Goal: Information Seeking & Learning: Learn about a topic

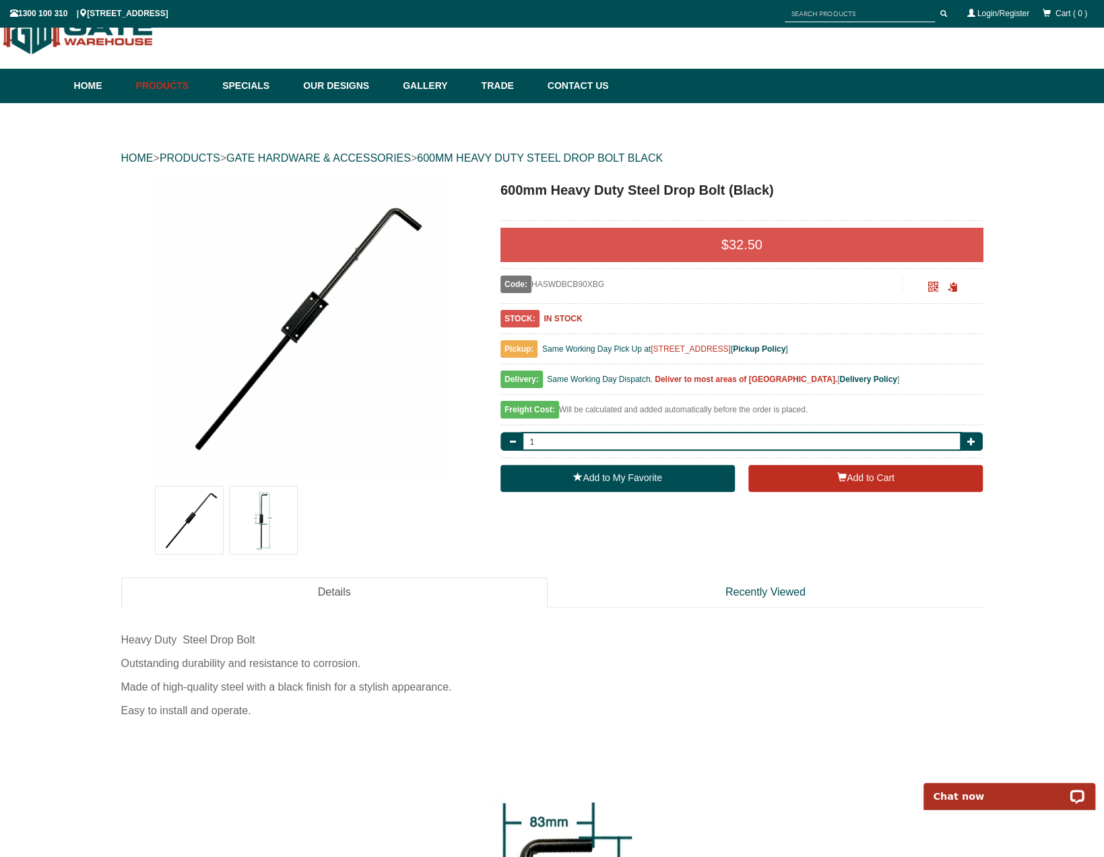
click at [283, 518] on img at bounding box center [263, 519] width 67 height 67
click at [268, 525] on img at bounding box center [263, 519] width 67 height 67
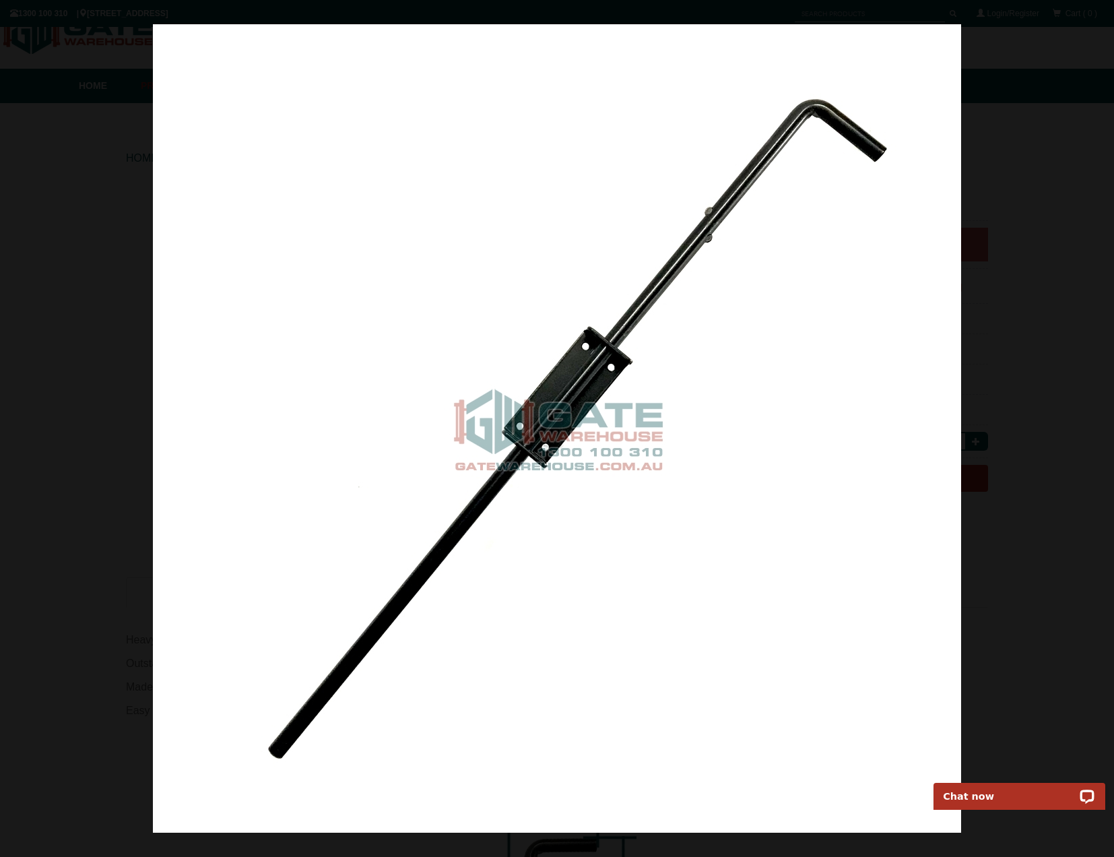
click at [945, 475] on img at bounding box center [557, 428] width 808 height 808
click at [824, 470] on img at bounding box center [557, 428] width 808 height 808
click at [777, 479] on img at bounding box center [557, 428] width 808 height 808
click at [1087, 441] on span at bounding box center [1087, 449] width 40 height 40
click at [1090, 448] on span at bounding box center [1087, 449] width 40 height 40
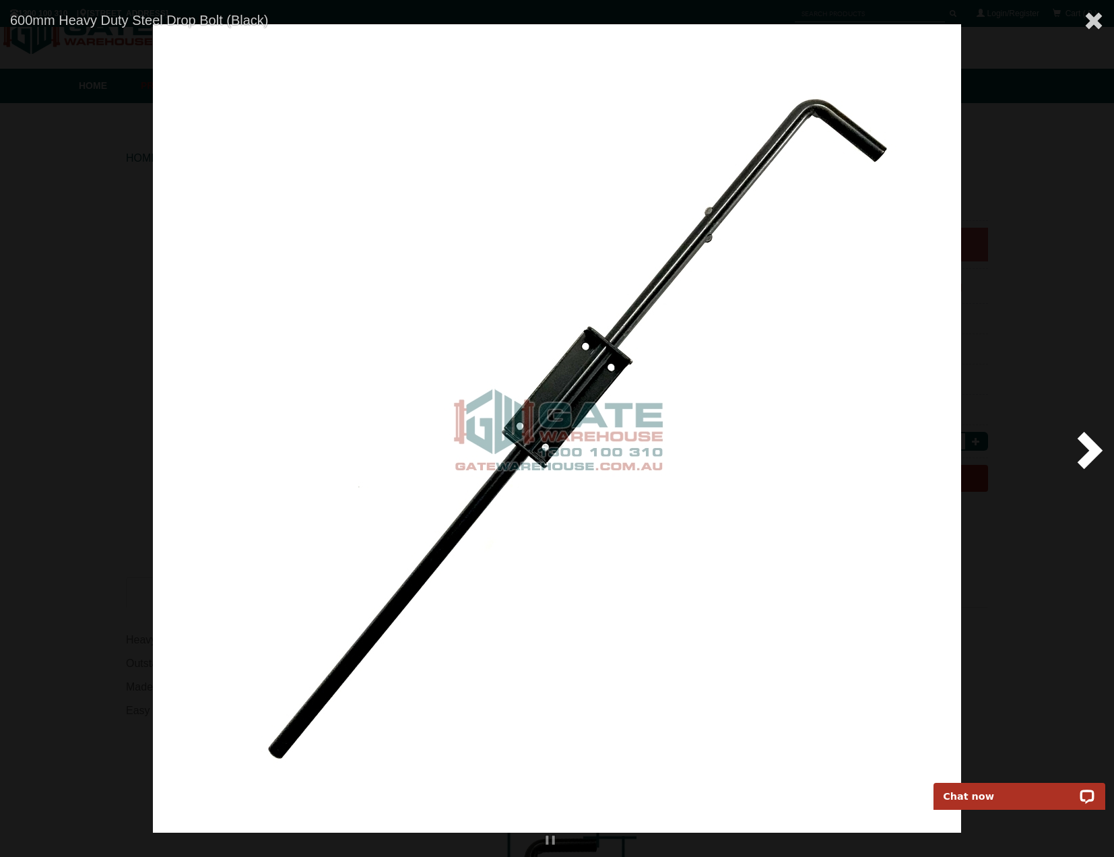
click at [1084, 437] on span at bounding box center [1087, 449] width 40 height 40
click at [1090, 451] on span at bounding box center [1087, 449] width 40 height 40
click at [1082, 441] on span at bounding box center [1087, 449] width 40 height 40
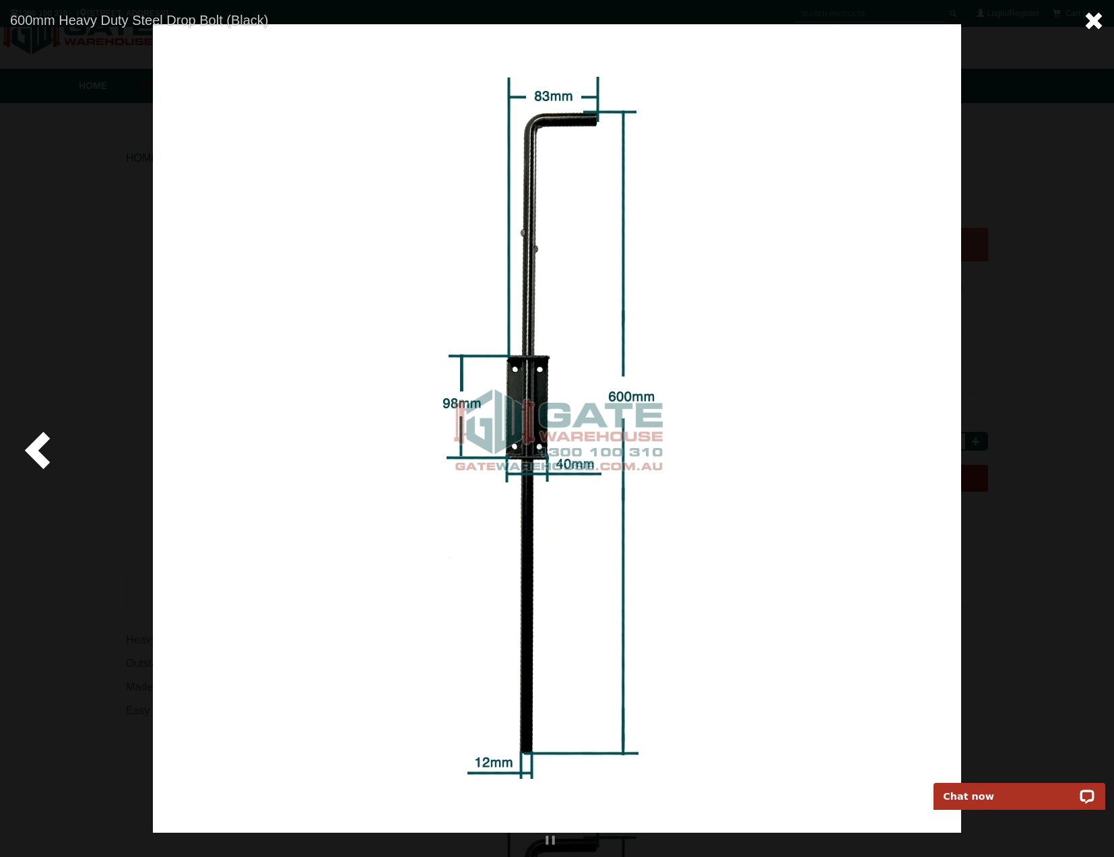
click at [1102, 20] on span at bounding box center [1094, 21] width 20 height 20
